Goal: Task Accomplishment & Management: Manage account settings

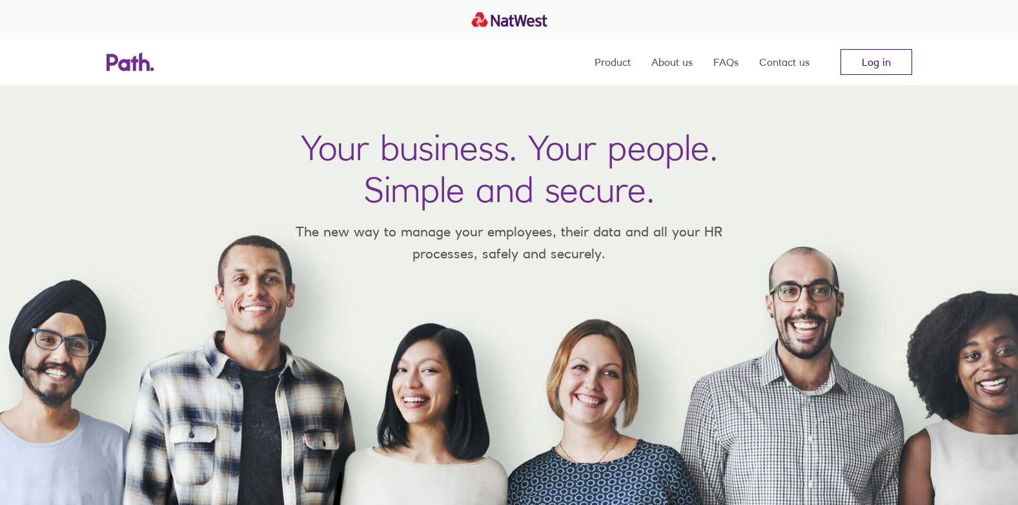
click at [869, 59] on link "Log in" at bounding box center [877, 62] width 72 height 26
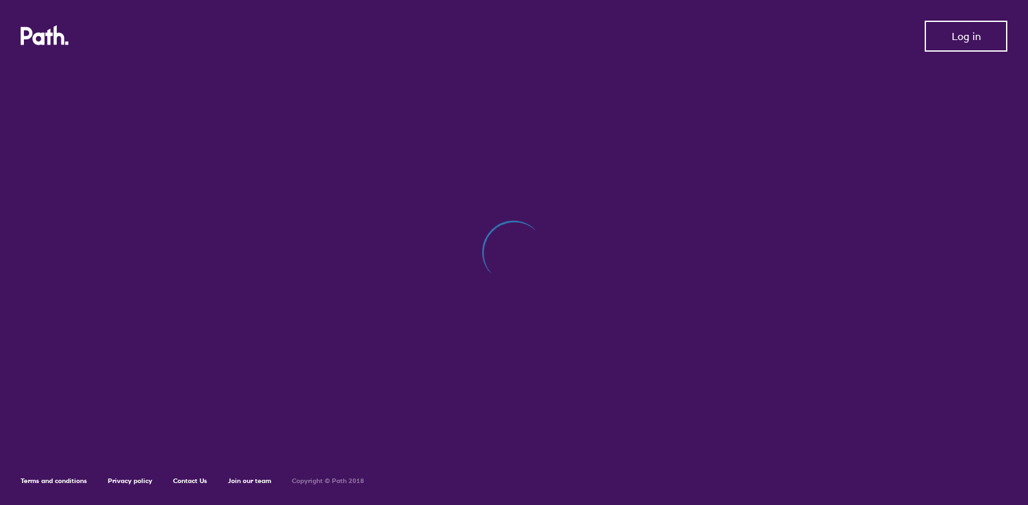
click at [946, 37] on button "Log in" at bounding box center [966, 36] width 83 height 31
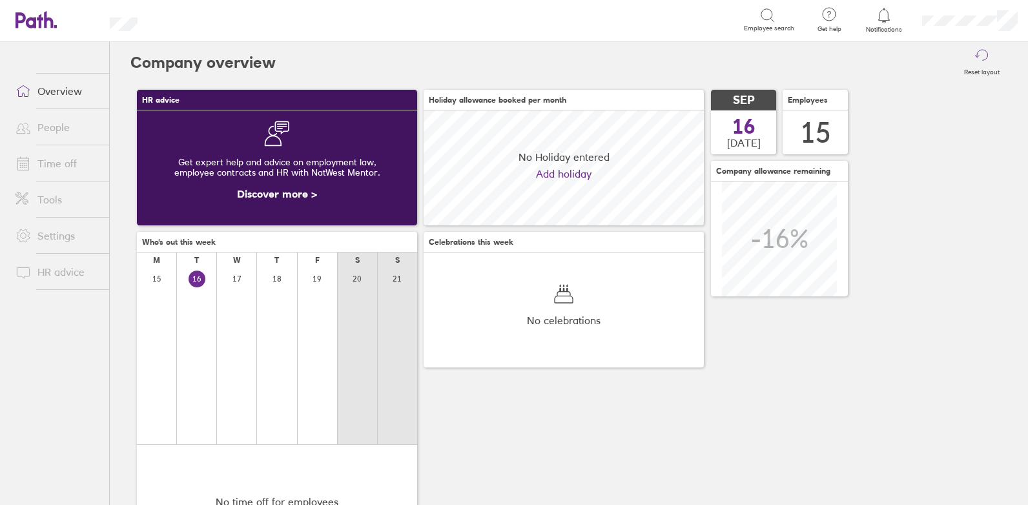
scroll to position [115, 280]
click at [885, 13] on icon at bounding box center [883, 15] width 15 height 15
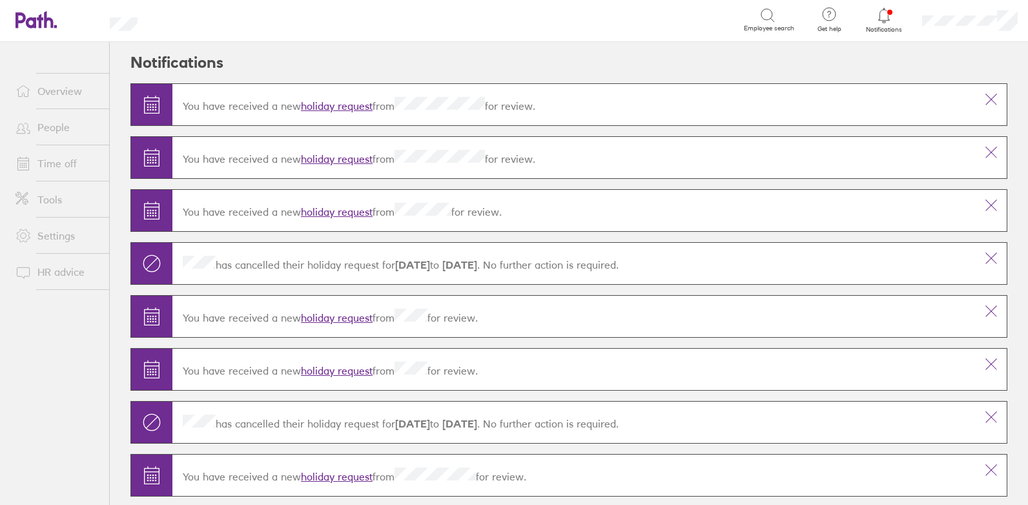
click at [322, 103] on link "holiday request" at bounding box center [337, 105] width 72 height 13
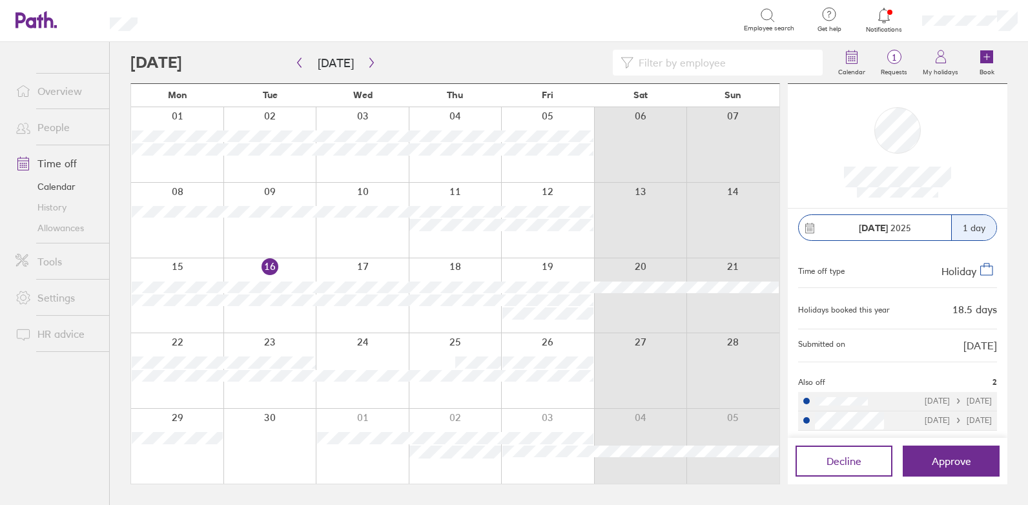
scroll to position [13, 0]
click at [367, 61] on icon "button" at bounding box center [372, 62] width 10 height 10
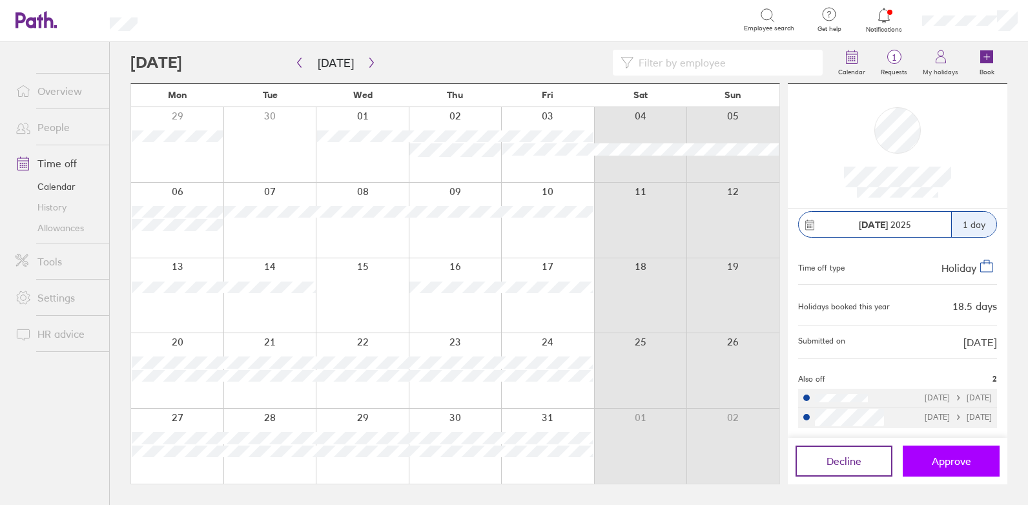
click at [939, 458] on span "Approve" at bounding box center [951, 461] width 39 height 12
